Goal: Task Accomplishment & Management: Manage account settings

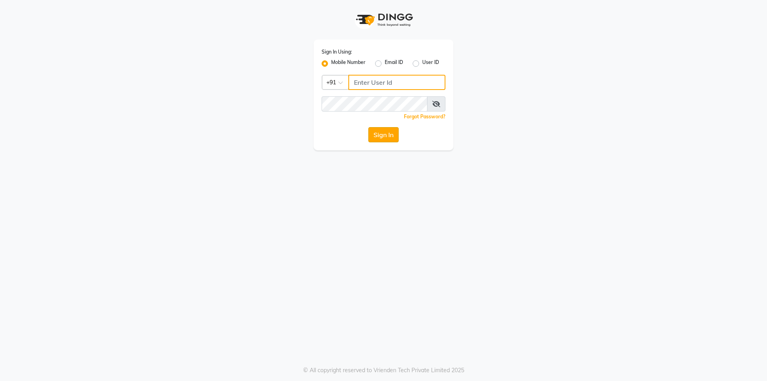
type input "7200585991"
click at [394, 134] on button "Sign In" at bounding box center [383, 134] width 30 height 15
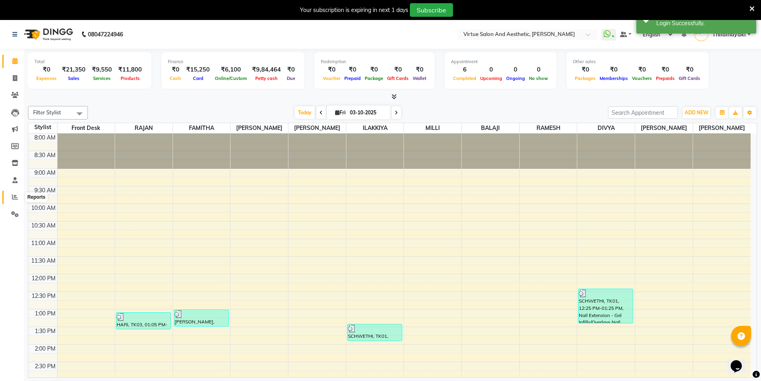
click at [15, 195] on icon at bounding box center [15, 197] width 6 height 6
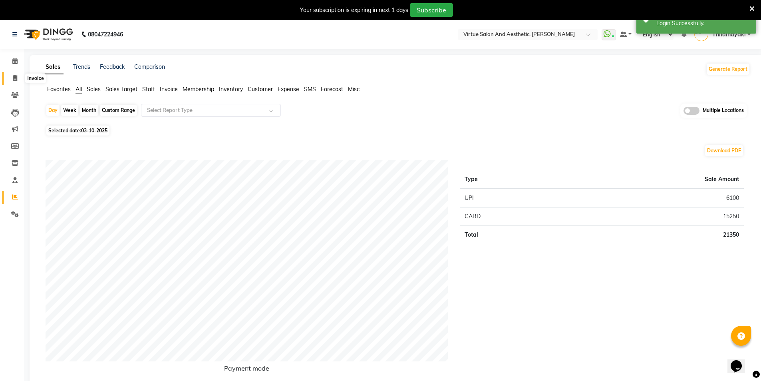
click at [16, 77] on icon at bounding box center [15, 78] width 4 height 6
select select "service"
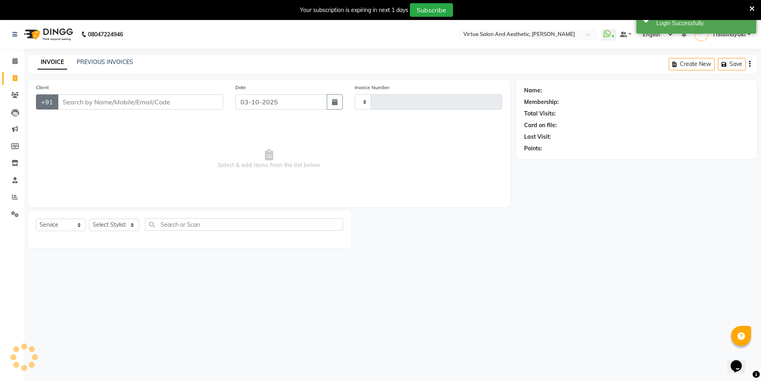
scroll to position [20, 0]
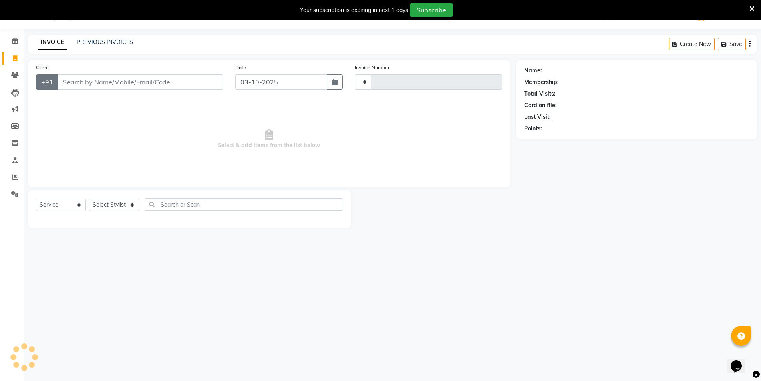
type input "1457"
select select "7053"
click at [15, 177] on icon at bounding box center [15, 177] width 6 height 6
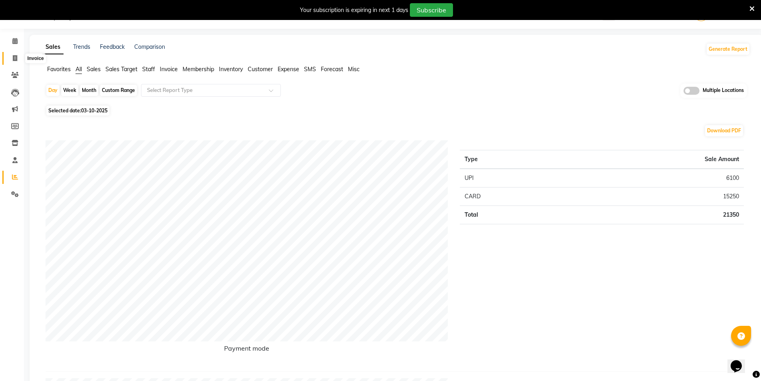
drag, startPoint x: 16, startPoint y: 59, endPoint x: 18, endPoint y: 64, distance: 5.6
click at [16, 59] on icon at bounding box center [15, 58] width 4 height 6
select select "service"
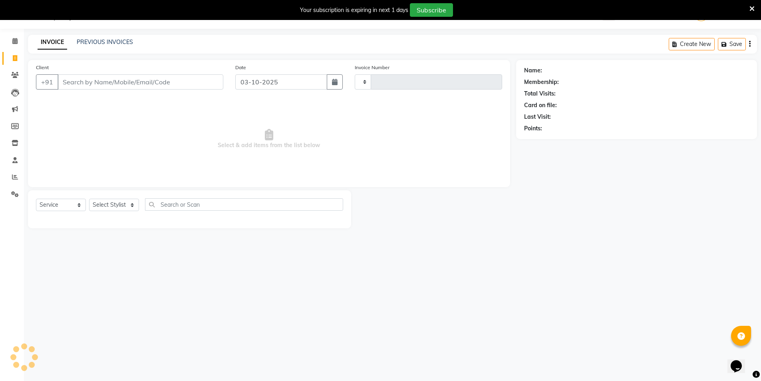
type input "1457"
select select "7053"
paste input "V/2025-26/1310"
type input "V/2025-26/1310"
drag, startPoint x: 131, startPoint y: 84, endPoint x: 22, endPoint y: 78, distance: 109.6
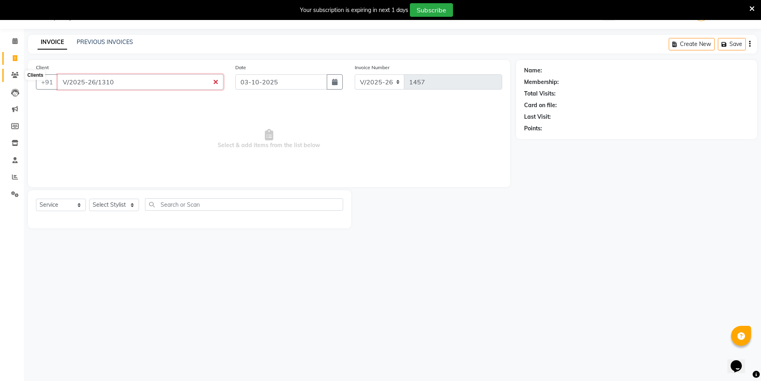
click at [22, 78] on app-home "08047224946 Select Location × Virtue Salon And Aesthetic, Kolathur WhatsApp Sta…" at bounding box center [380, 120] width 761 height 240
click at [122, 43] on link "PREVIOUS INVOICES" at bounding box center [105, 41] width 56 height 7
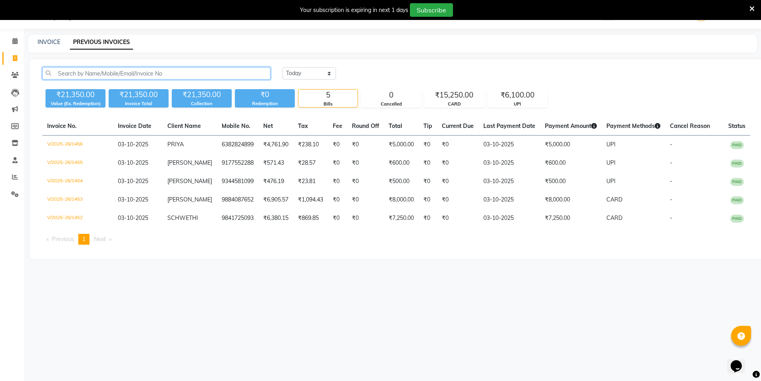
click at [113, 73] on input "text" at bounding box center [156, 73] width 228 height 12
paste input "V/2025-26/1310"
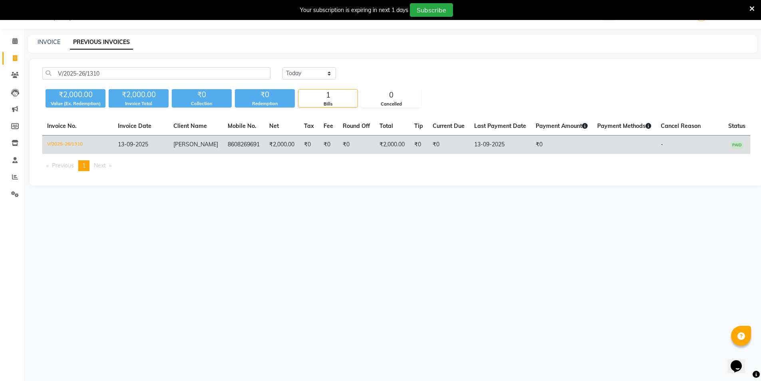
click at [265, 145] on td "₹2,000.00" at bounding box center [282, 144] width 35 height 19
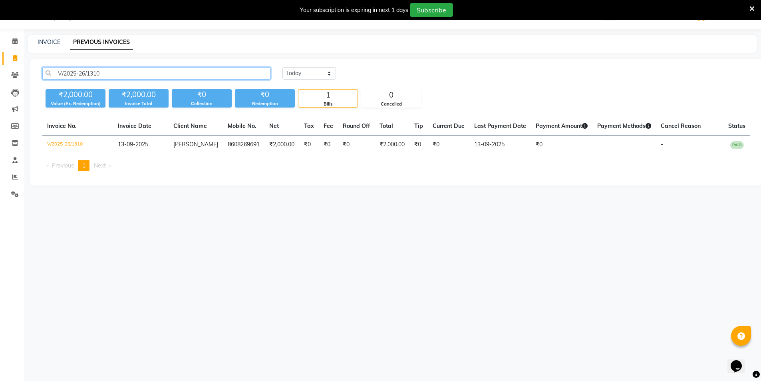
drag, startPoint x: 110, startPoint y: 74, endPoint x: 5, endPoint y: 64, distance: 105.5
click at [5, 64] on app-home "08047224946 Select Location × Virtue Salon And Aesthetic, Kolathur WhatsApp Sta…" at bounding box center [380, 98] width 761 height 197
paste input "294"
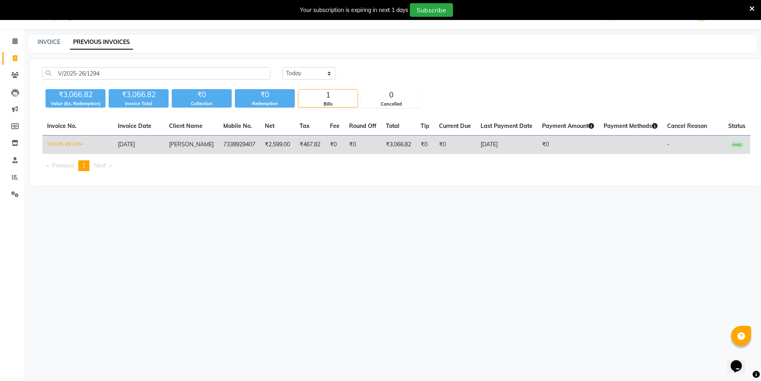
click at [297, 143] on td "₹467.82" at bounding box center [310, 144] width 30 height 19
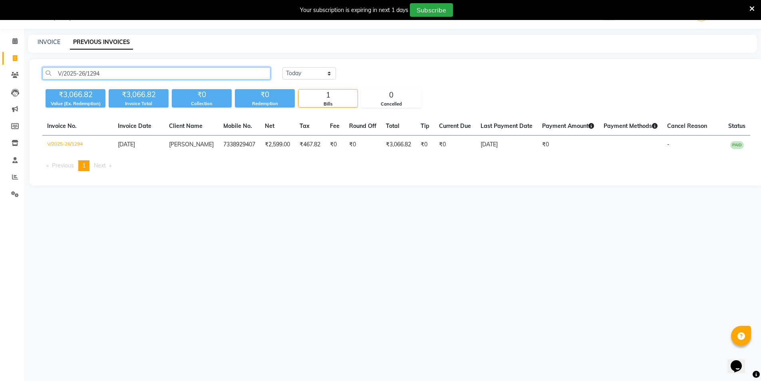
drag, startPoint x: 112, startPoint y: 72, endPoint x: 0, endPoint y: 68, distance: 111.9
click at [0, 68] on app-home "08047224946 Select Location × Virtue Salon And Aesthetic, Kolathur WhatsApp Sta…" at bounding box center [380, 98] width 761 height 197
paste input "413"
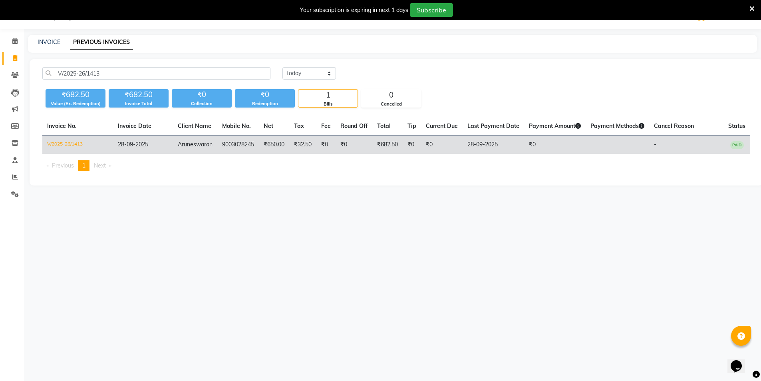
click at [326, 148] on td "₹0" at bounding box center [325, 144] width 19 height 19
click at [366, 142] on td "₹0" at bounding box center [354, 144] width 37 height 19
click at [397, 147] on td "₹682.50" at bounding box center [387, 144] width 30 height 19
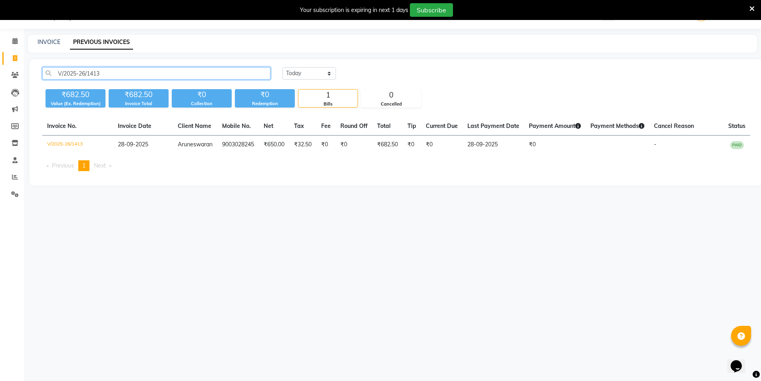
drag, startPoint x: 125, startPoint y: 76, endPoint x: 42, endPoint y: 77, distance: 83.9
click at [42, 77] on div "V/2025-26/1413" at bounding box center [156, 73] width 240 height 12
paste input "388"
type input "V/2025-26/1388"
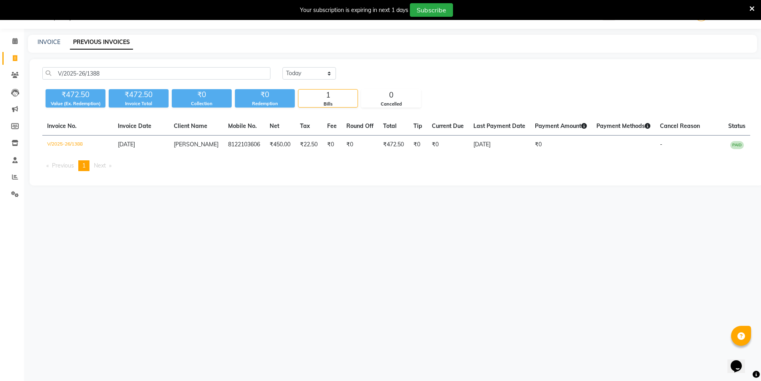
click at [245, 148] on td "8122103606" at bounding box center [244, 144] width 42 height 19
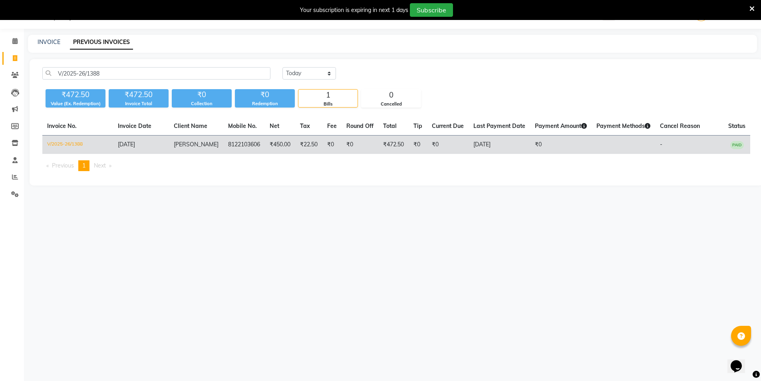
click at [342, 140] on td "₹0" at bounding box center [360, 144] width 37 height 19
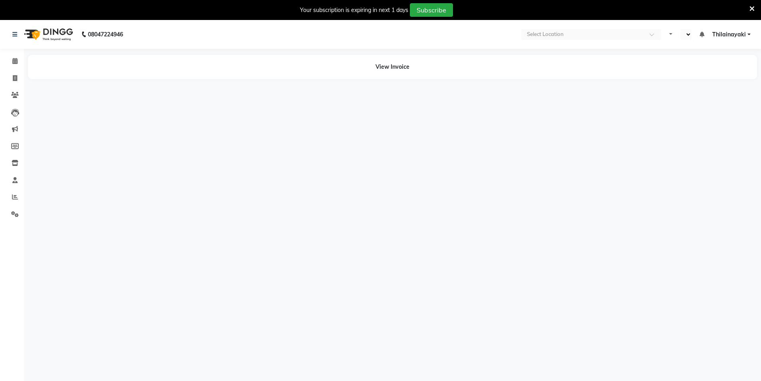
select select "en"
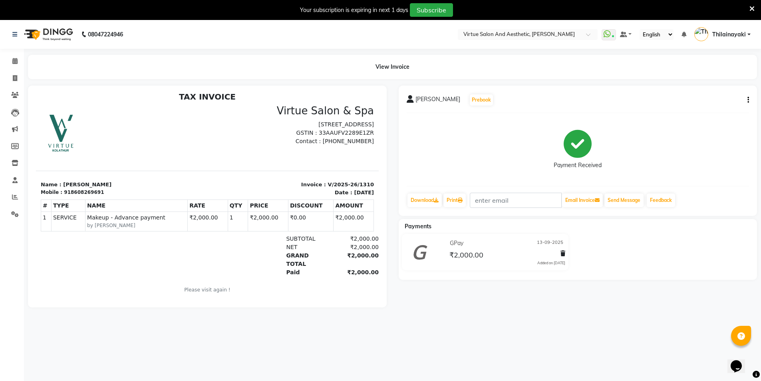
scroll to position [6, 0]
click at [461, 255] on span "₹2,000.00" at bounding box center [467, 255] width 34 height 11
click at [469, 257] on span "₹2,000.00" at bounding box center [467, 255] width 34 height 11
click at [426, 257] on icon at bounding box center [418, 253] width 15 height 19
click at [747, 98] on button "button" at bounding box center [746, 100] width 5 height 8
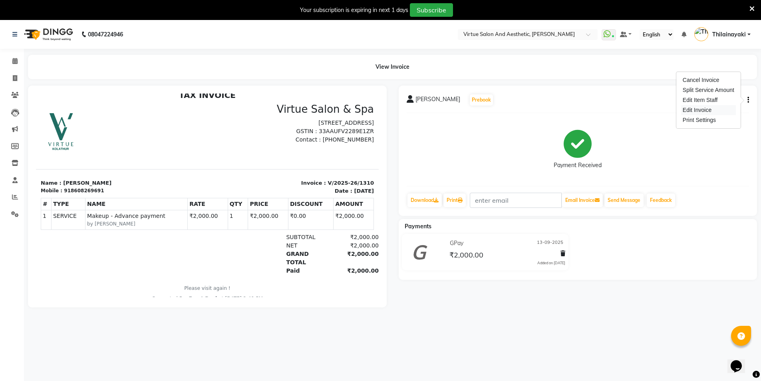
click at [704, 108] on div "Edit Invoice" at bounding box center [708, 110] width 55 height 10
select select "service"
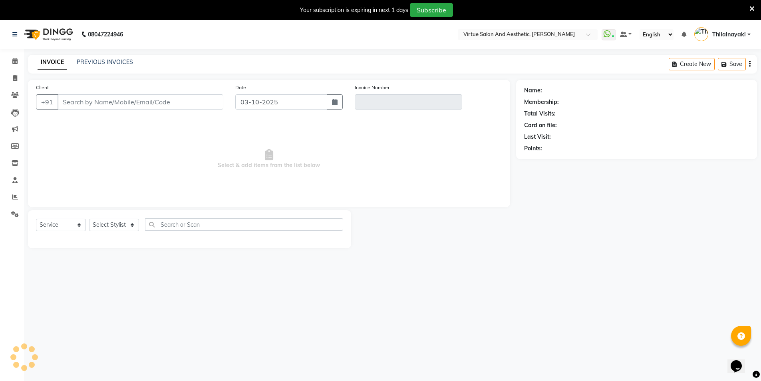
scroll to position [2, 0]
type input "8608269691"
type input "V/2025-26/1310"
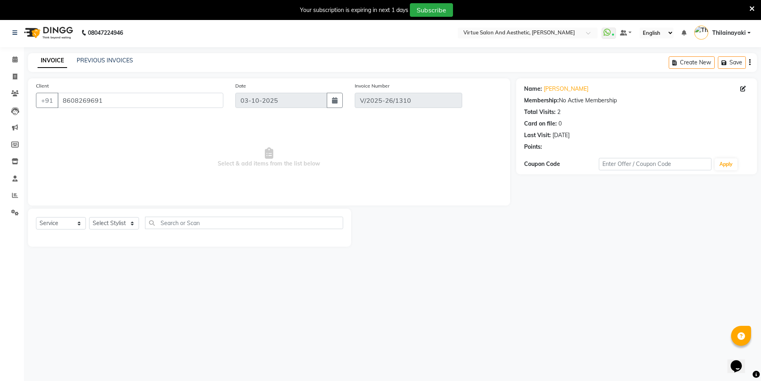
type input "13-09-2025"
select select "select"
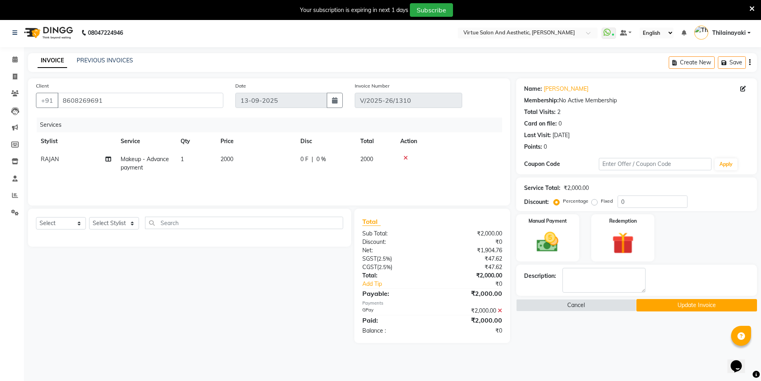
click at [499, 308] on icon at bounding box center [500, 311] width 4 height 6
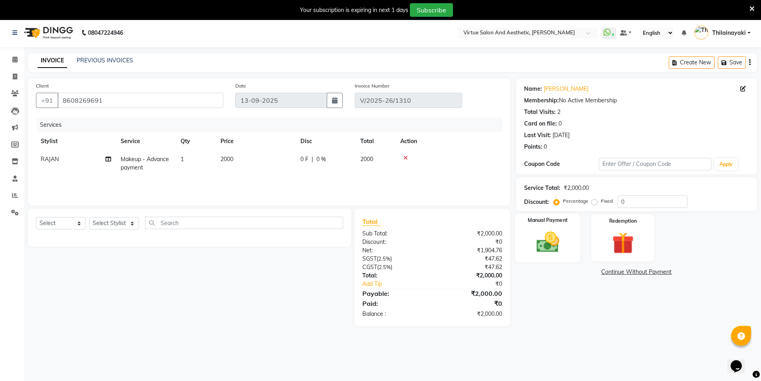
click at [533, 227] on div "Manual Payment" at bounding box center [548, 237] width 66 height 49
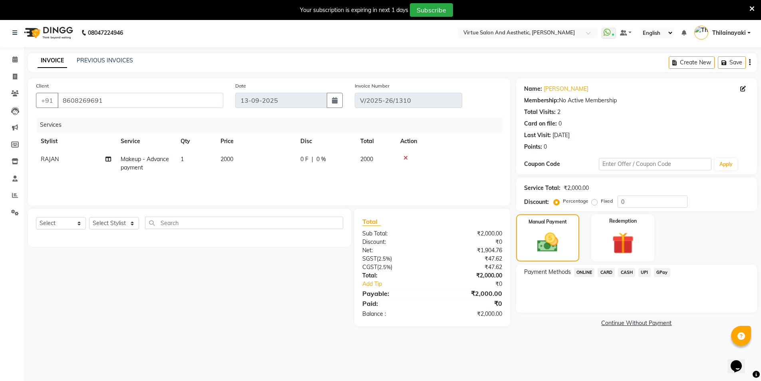
click at [644, 272] on span "UPI" at bounding box center [645, 272] width 12 height 9
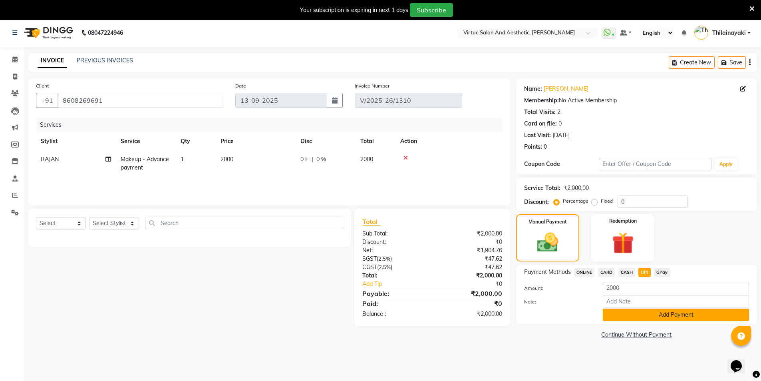
click at [659, 313] on button "Add Payment" at bounding box center [676, 314] width 146 height 12
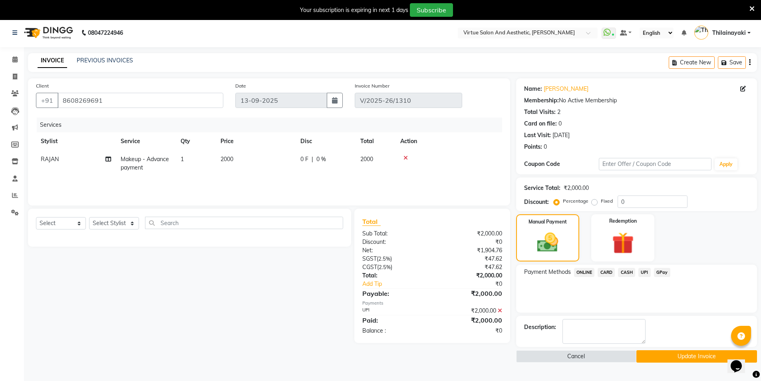
click at [678, 358] on button "Update Invoice" at bounding box center [697, 356] width 121 height 12
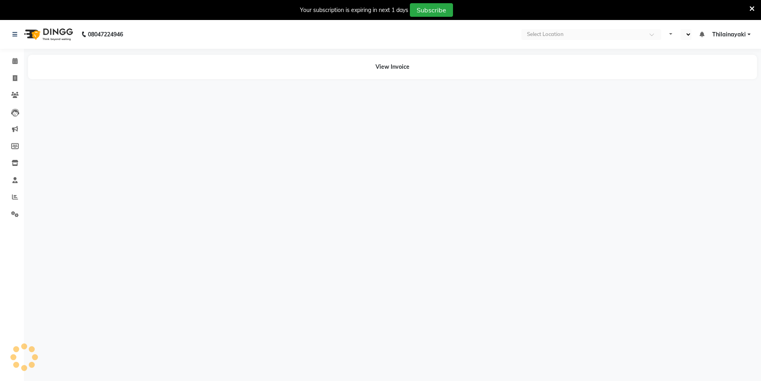
select select "en"
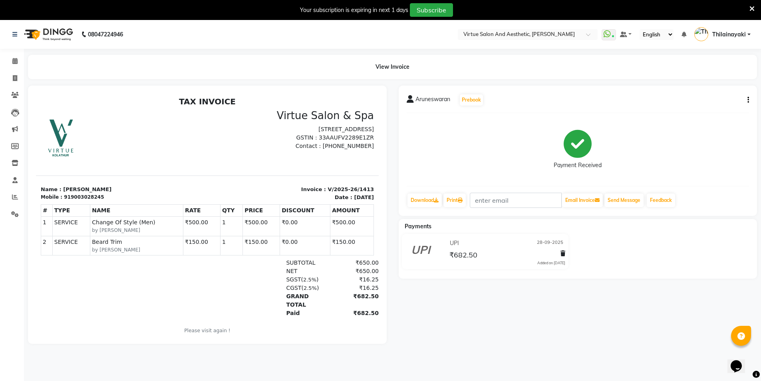
click at [748, 100] on icon "button" at bounding box center [749, 100] width 2 height 0
click at [717, 107] on div "Edit Invoice" at bounding box center [708, 110] width 55 height 10
select select "service"
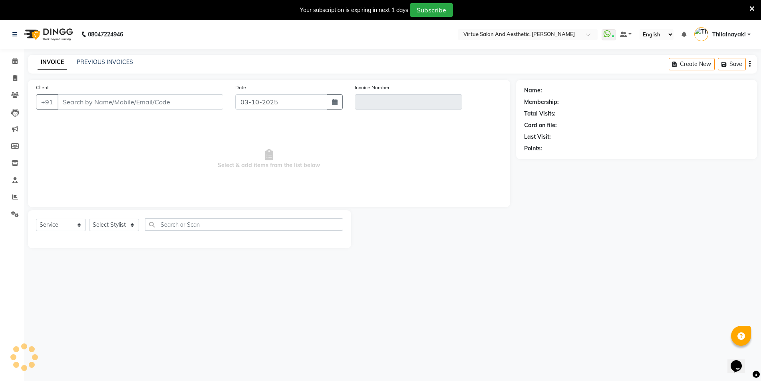
scroll to position [20, 0]
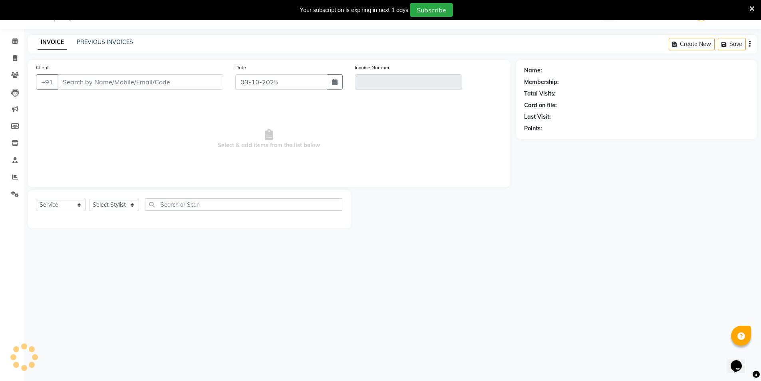
type input "9003028245"
type input "V/2025-26/1413"
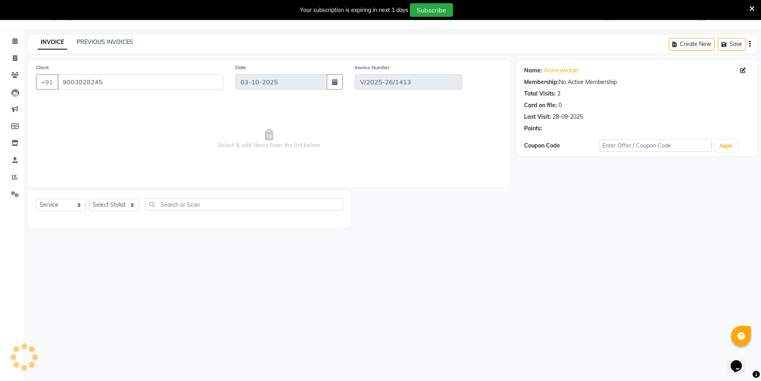
type input "28-09-2025"
select select "select"
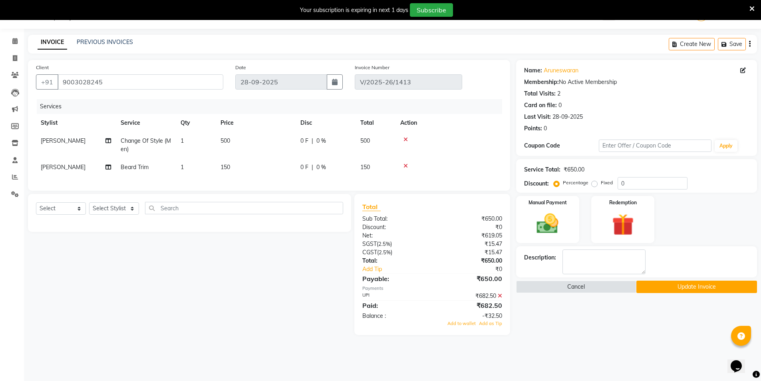
click at [501, 298] on icon at bounding box center [500, 296] width 4 height 6
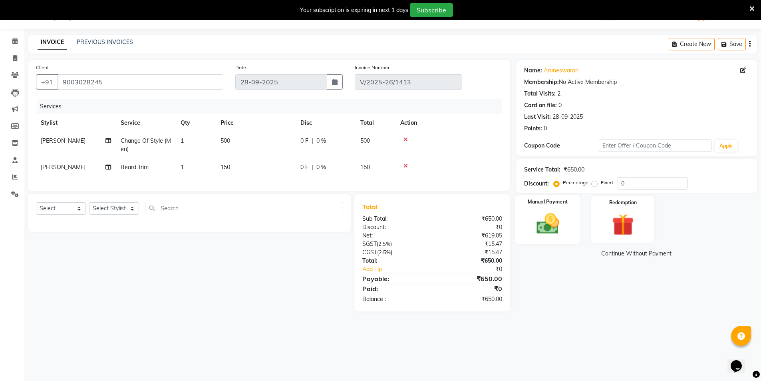
click at [529, 226] on div "Manual Payment" at bounding box center [548, 219] width 66 height 49
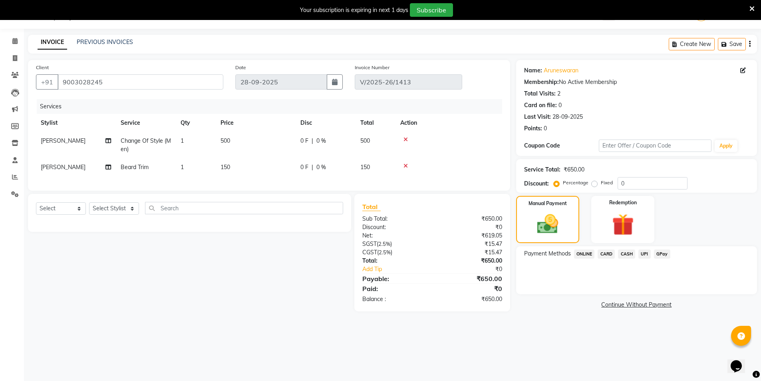
click at [663, 253] on span "GPay" at bounding box center [662, 253] width 16 height 9
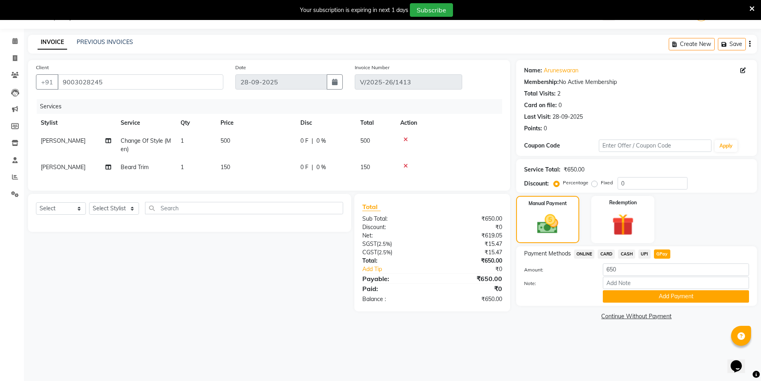
click at [493, 248] on div "₹15.47" at bounding box center [470, 244] width 76 height 8
click at [493, 240] on div "₹619.05" at bounding box center [470, 235] width 76 height 8
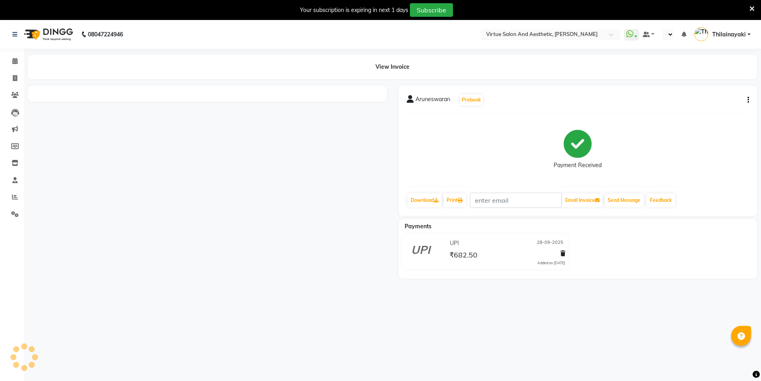
select select "en"
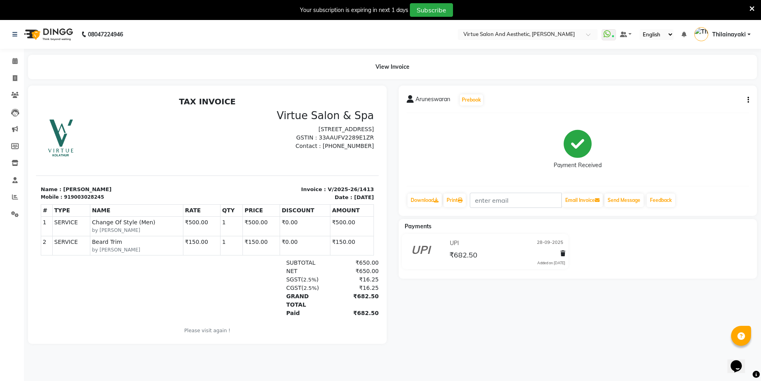
click at [750, 96] on div "Aruneswaran Prebook Payment Received Download Print Email Invoice Send Message …" at bounding box center [578, 151] width 359 height 130
click at [749, 100] on icon "button" at bounding box center [749, 100] width 2 height 0
click at [710, 110] on div "Edit Invoice" at bounding box center [708, 110] width 55 height 10
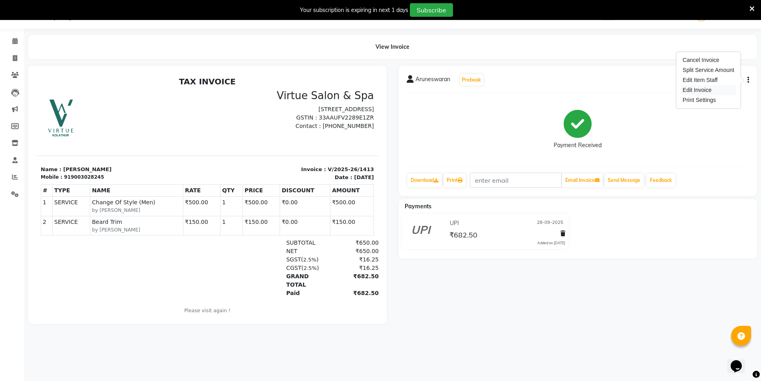
select select "service"
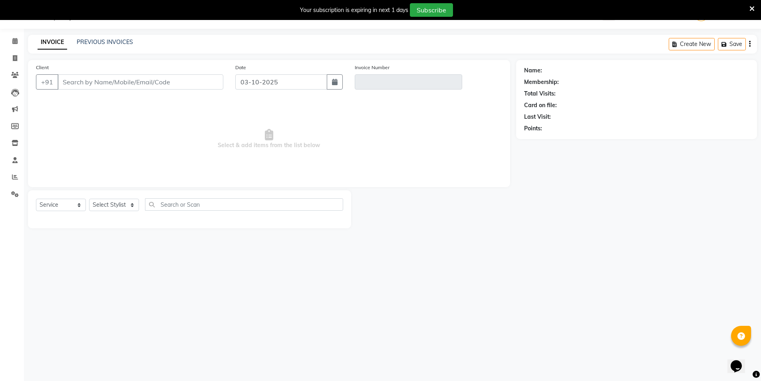
type input "9003028245"
type input "V/2025-26/1413"
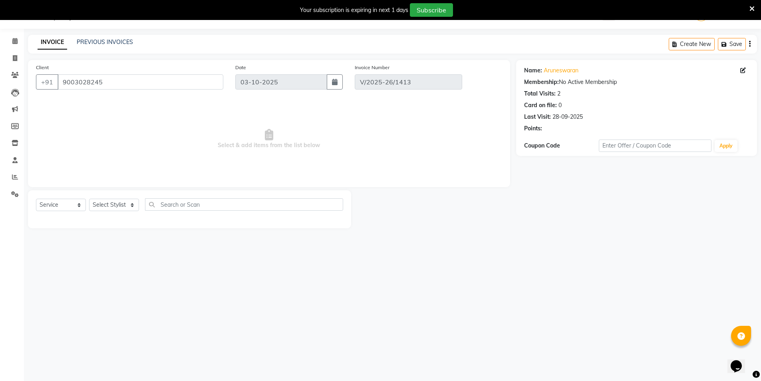
type input "28-09-2025"
select select "select"
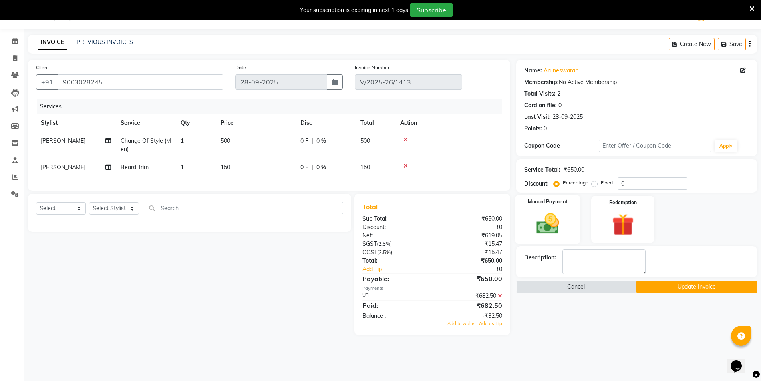
click at [567, 226] on div "Manual Payment" at bounding box center [548, 219] width 66 height 49
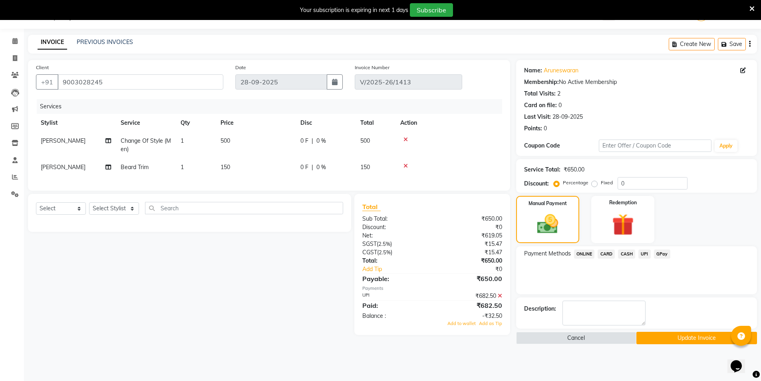
click at [663, 256] on span "GPay" at bounding box center [662, 253] width 16 height 9
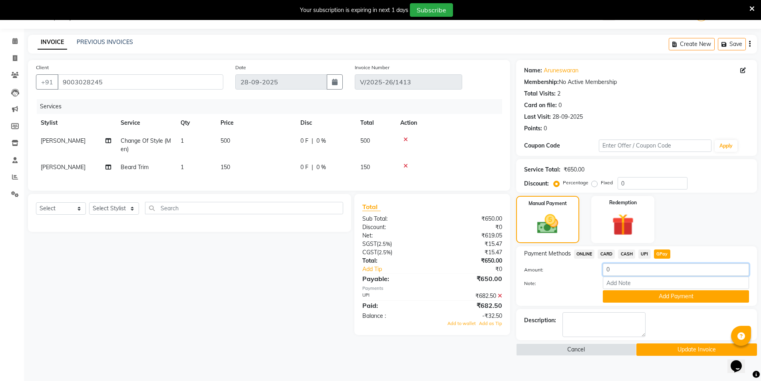
click at [632, 269] on input "0" at bounding box center [676, 269] width 146 height 12
click at [501, 298] on icon at bounding box center [500, 296] width 4 height 6
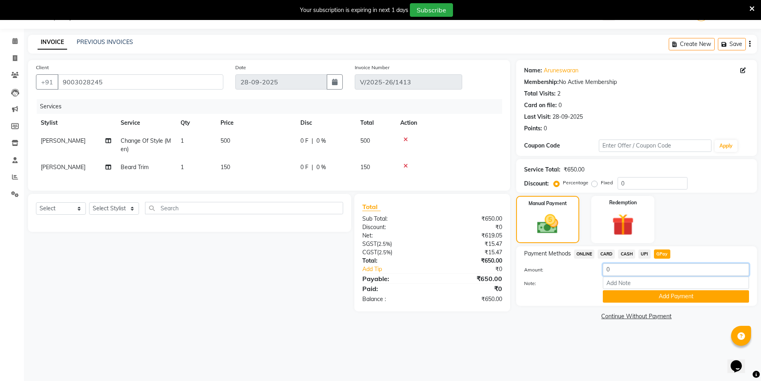
click at [621, 275] on input "0" at bounding box center [676, 269] width 146 height 12
type input "0"
type input "682.50"
click at [657, 299] on button "Add Payment" at bounding box center [676, 296] width 146 height 12
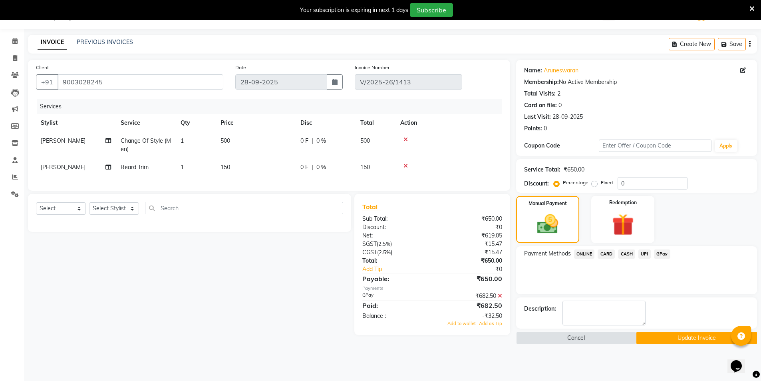
click at [682, 335] on button "Update Invoice" at bounding box center [697, 338] width 121 height 12
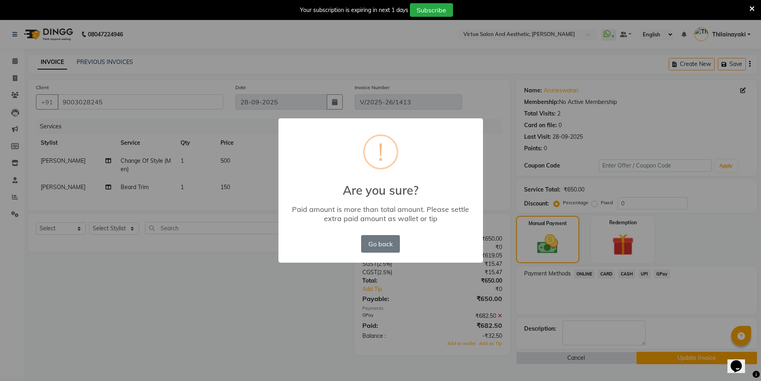
scroll to position [0, 0]
click at [396, 243] on button "Go back" at bounding box center [383, 244] width 38 height 18
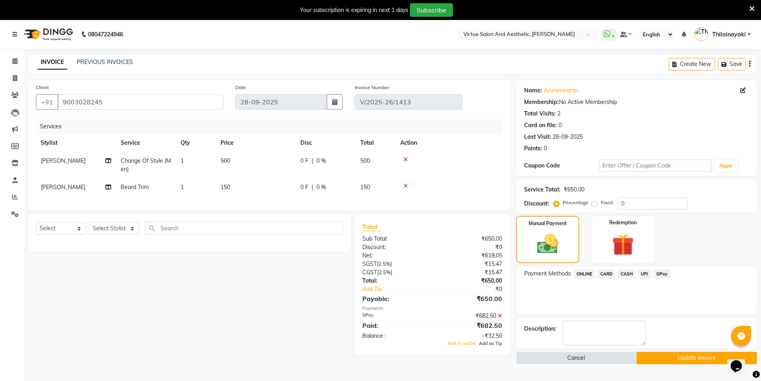
click at [492, 346] on span "Add as Tip" at bounding box center [490, 343] width 23 height 6
click at [498, 327] on icon at bounding box center [500, 324] width 4 height 6
click at [495, 353] on span "Adjust Tip" at bounding box center [492, 350] width 22 height 6
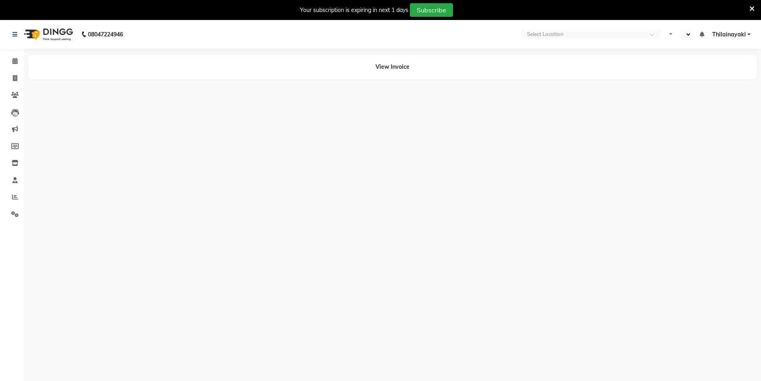
select select "en"
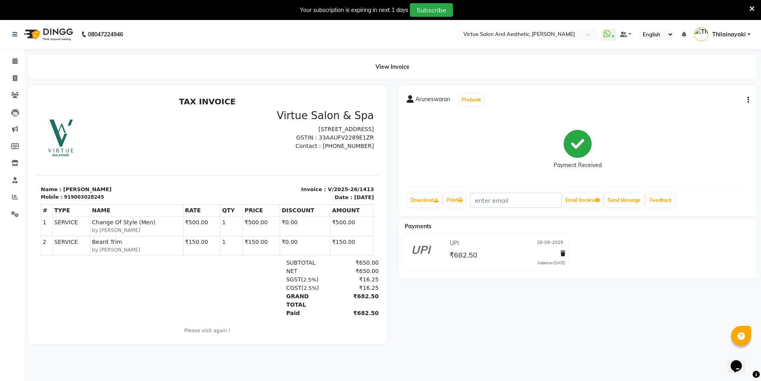
click at [747, 97] on button "button" at bounding box center [746, 100] width 5 height 8
click at [700, 112] on div "Edit Invoice" at bounding box center [708, 110] width 55 height 10
select select "service"
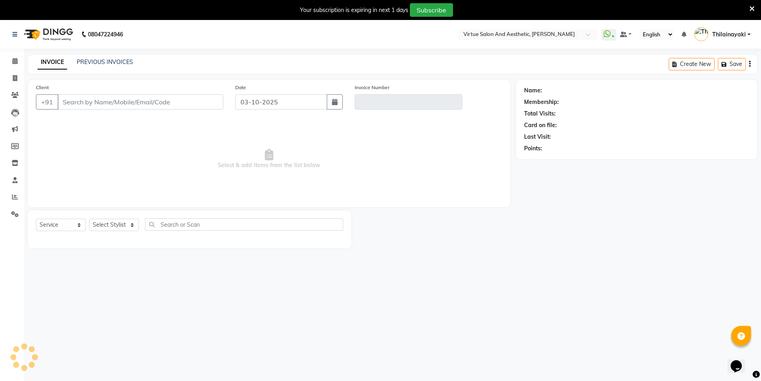
scroll to position [20, 0]
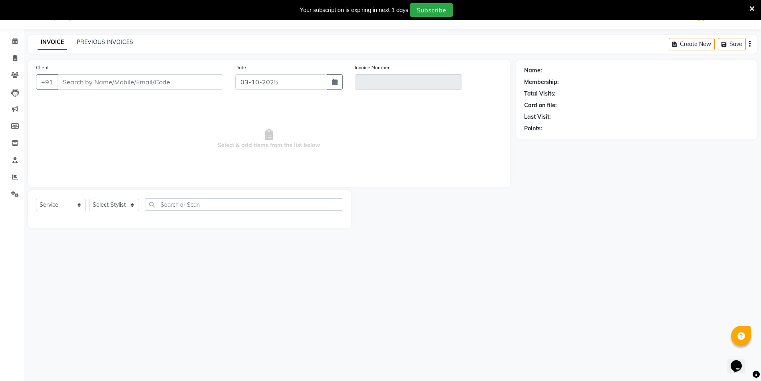
type input "9003028245"
type input "V/2025-26/1413"
type input "28-09-2025"
select select "select"
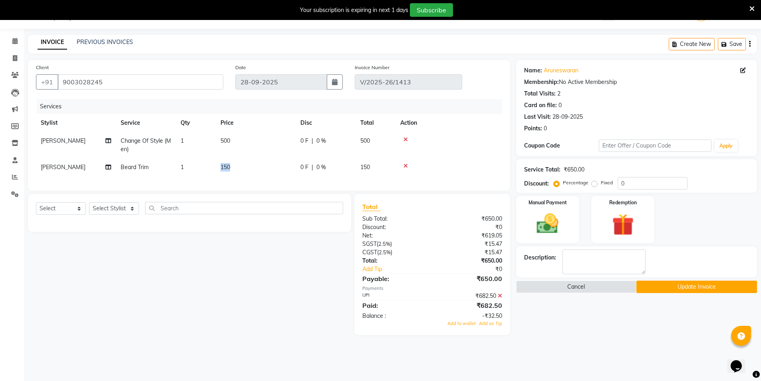
drag, startPoint x: 234, startPoint y: 167, endPoint x: 212, endPoint y: 167, distance: 21.6
click at [212, 167] on tr "KESHAV Beard Trim 1 150 0 F | 0 % 150" at bounding box center [269, 167] width 466 height 18
click at [227, 167] on span "150" at bounding box center [226, 166] width 10 height 7
select select "92229"
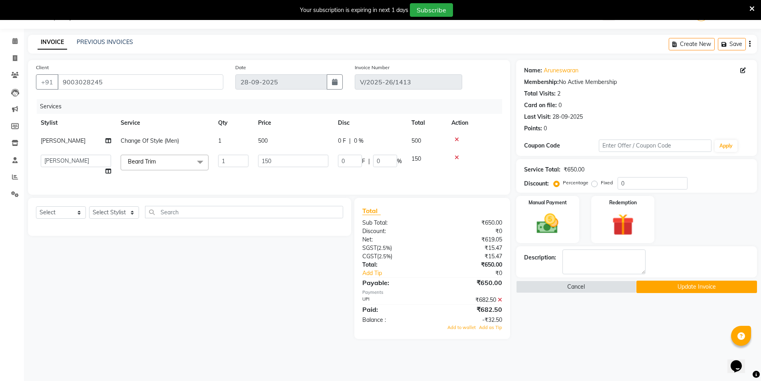
click at [227, 167] on td "1" at bounding box center [233, 165] width 40 height 30
drag, startPoint x: 275, startPoint y: 161, endPoint x: 253, endPoint y: 160, distance: 22.0
click at [253, 160] on tr "BALAJI DIVYA FAMITHA Front Desk ILAKKIYA ISHWARYA Kabilan KESHAV MANISHA MILLI …" at bounding box center [269, 165] width 466 height 30
type input "182.5"
click at [275, 218] on input "text" at bounding box center [244, 212] width 198 height 12
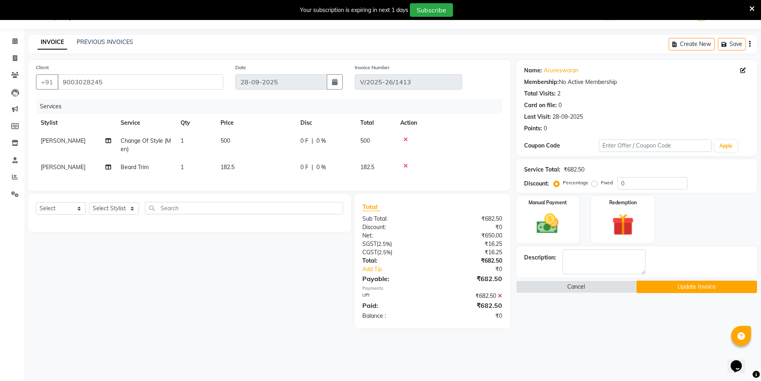
click at [499, 298] on icon at bounding box center [500, 296] width 4 height 6
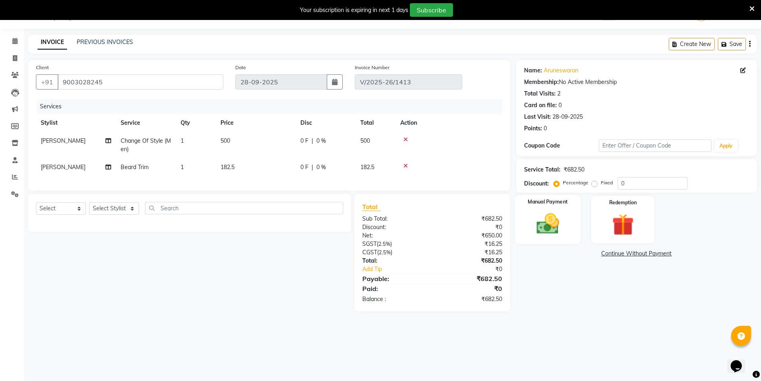
click at [542, 220] on img at bounding box center [547, 224] width 37 height 26
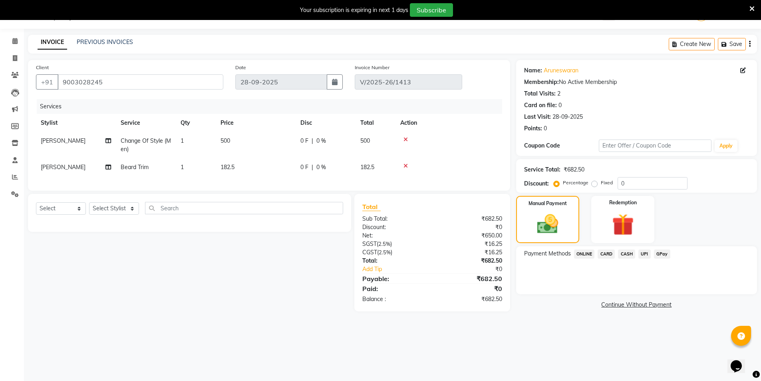
click at [661, 255] on span "GPay" at bounding box center [662, 253] width 16 height 9
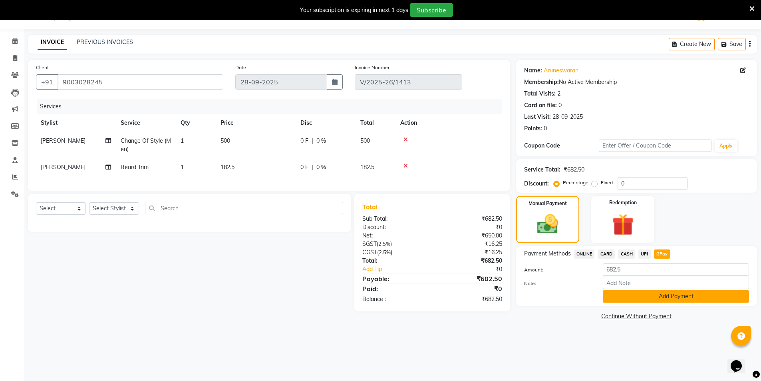
click at [657, 296] on button "Add Payment" at bounding box center [676, 296] width 146 height 12
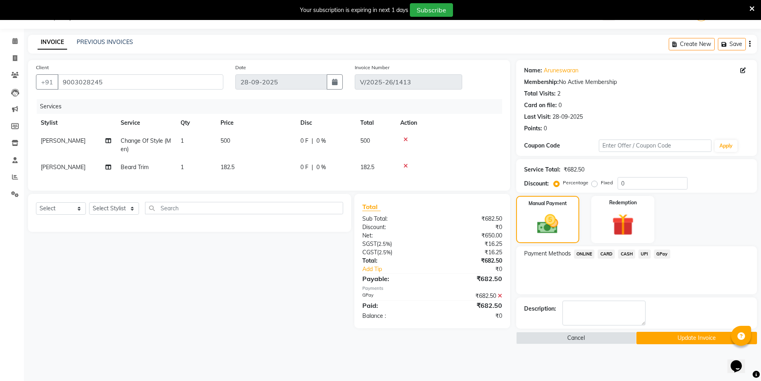
click at [673, 342] on button "Update Invoice" at bounding box center [697, 338] width 121 height 12
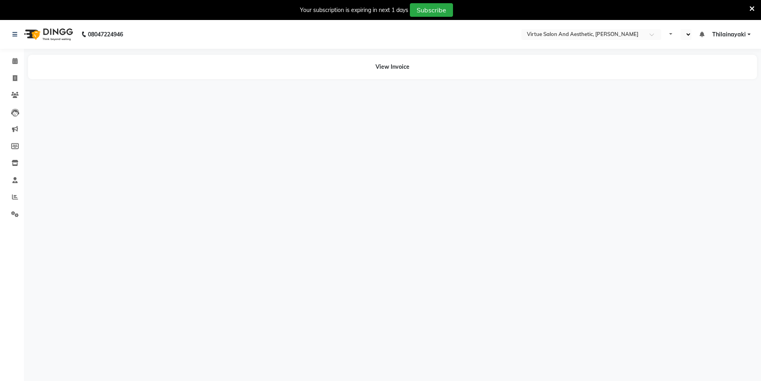
select select "en"
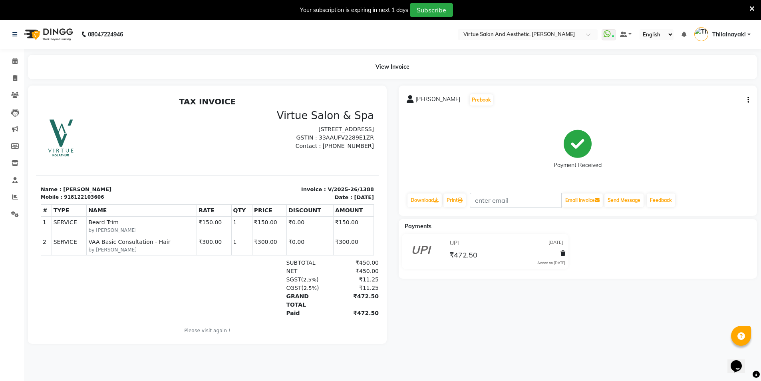
click at [747, 101] on button "button" at bounding box center [746, 100] width 5 height 8
click at [708, 110] on div "Edit Invoice" at bounding box center [708, 110] width 55 height 10
select select "service"
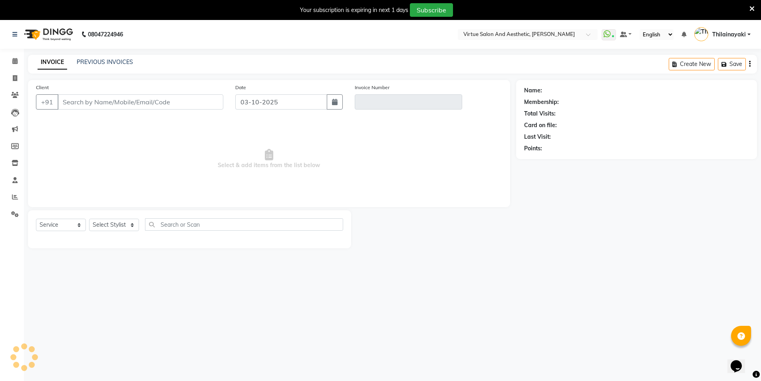
scroll to position [20, 0]
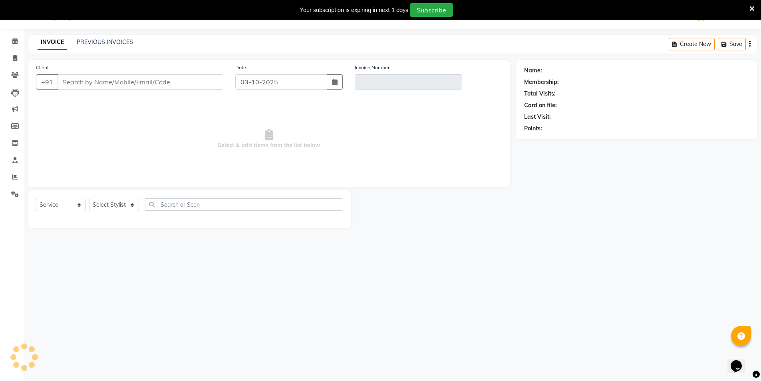
type input "8122103606"
type input "V/2025-26/1388"
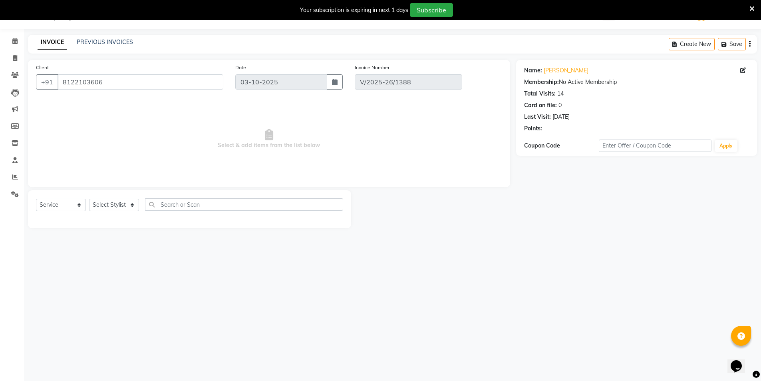
type input "[DATE]"
select select "select"
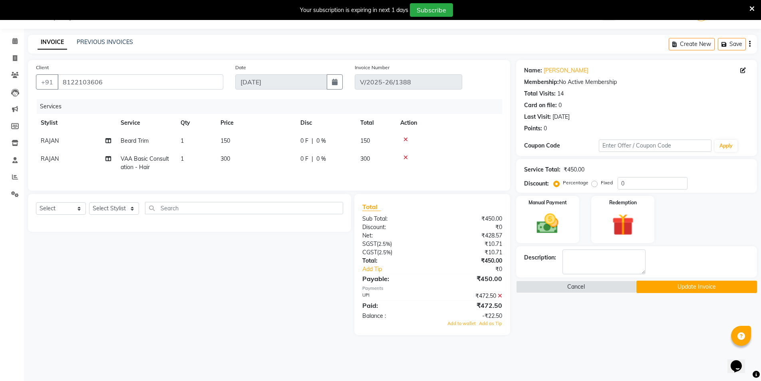
click at [224, 157] on span "300" at bounding box center [226, 158] width 10 height 7
select select "59059"
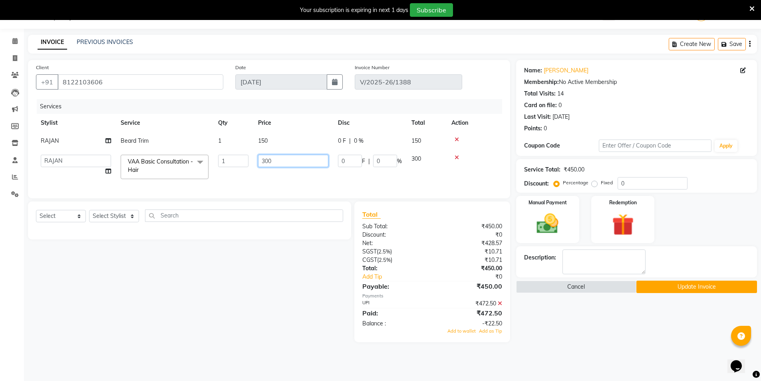
click at [275, 160] on input "300" at bounding box center [293, 161] width 70 height 12
type input "322.5"
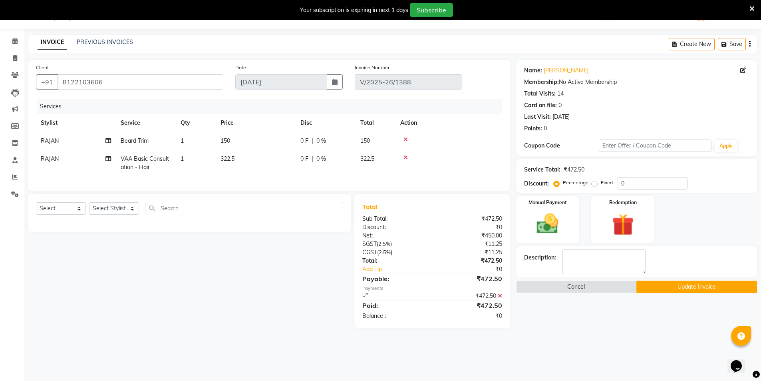
click at [500, 298] on icon at bounding box center [500, 296] width 4 height 6
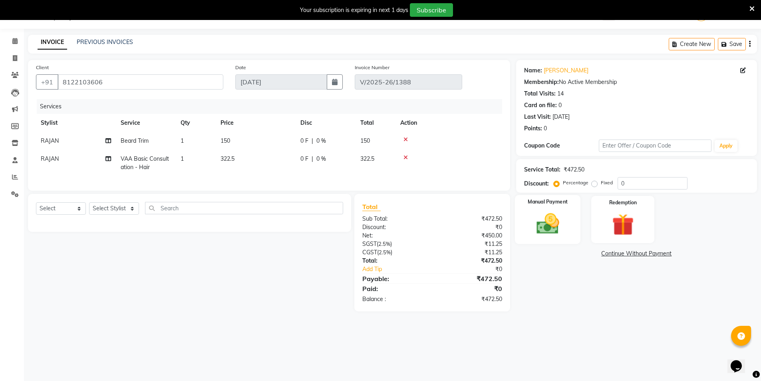
click at [552, 222] on img at bounding box center [547, 224] width 37 height 26
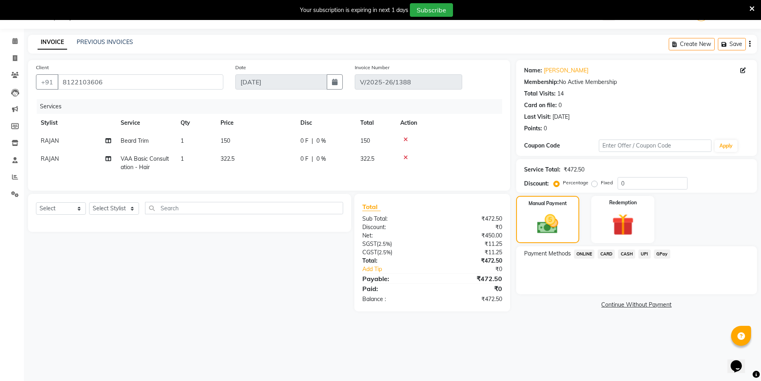
click at [610, 255] on span "CARD" at bounding box center [606, 253] width 17 height 9
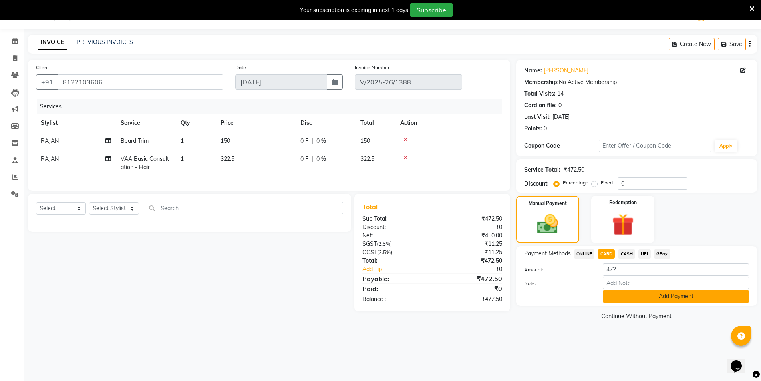
click at [677, 299] on button "Add Payment" at bounding box center [676, 296] width 146 height 12
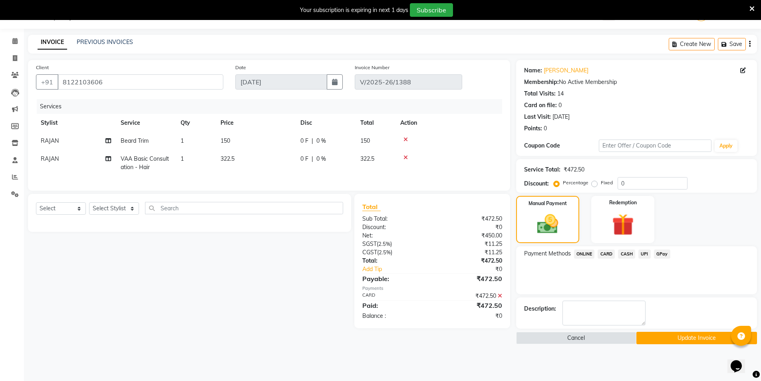
click at [708, 340] on button "Update Invoice" at bounding box center [697, 338] width 121 height 12
